Goal: Information Seeking & Learning: Learn about a topic

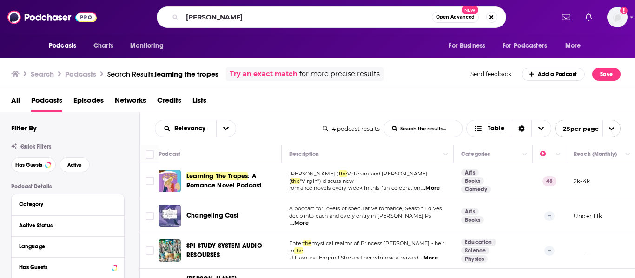
type input "[PERSON_NAME]"
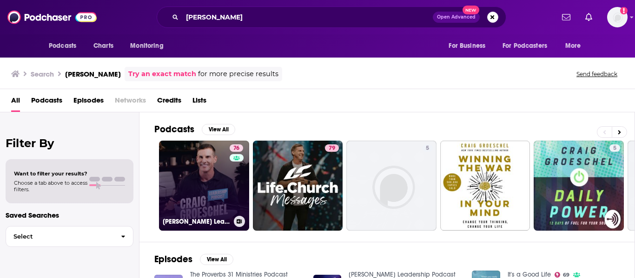
click at [210, 174] on link "76 [PERSON_NAME] Leadership Podcast" at bounding box center [204, 186] width 90 height 90
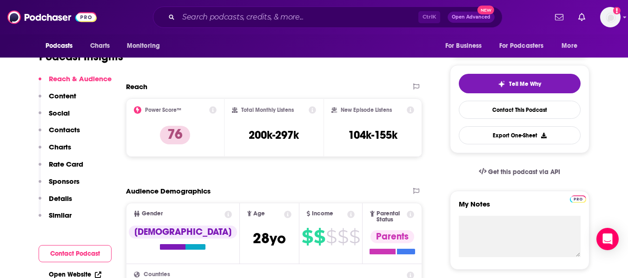
scroll to position [164, 0]
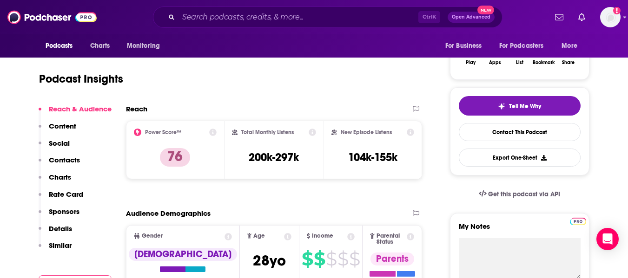
click at [64, 155] on button "Social" at bounding box center [54, 147] width 31 height 17
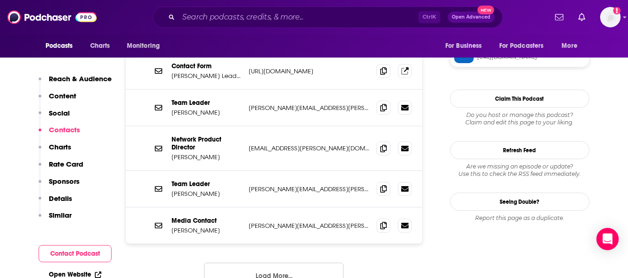
scroll to position [977, 0]
